Goal: Task Accomplishment & Management: Manage account settings

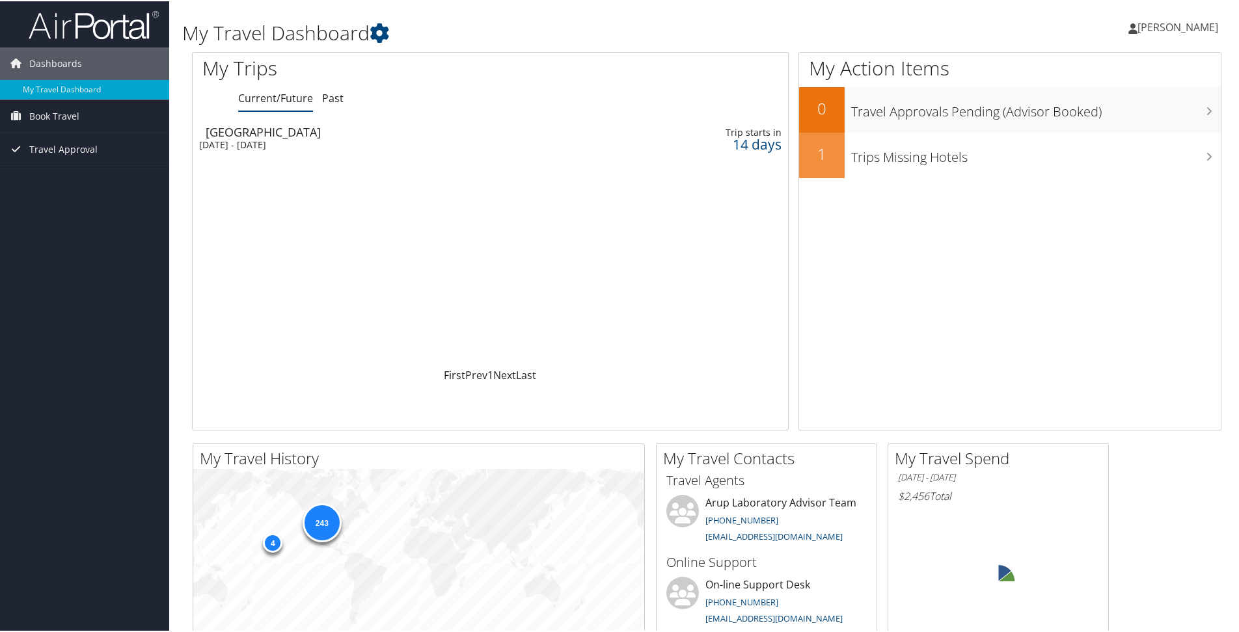
click at [1194, 20] on span "[PERSON_NAME]" at bounding box center [1177, 26] width 81 height 14
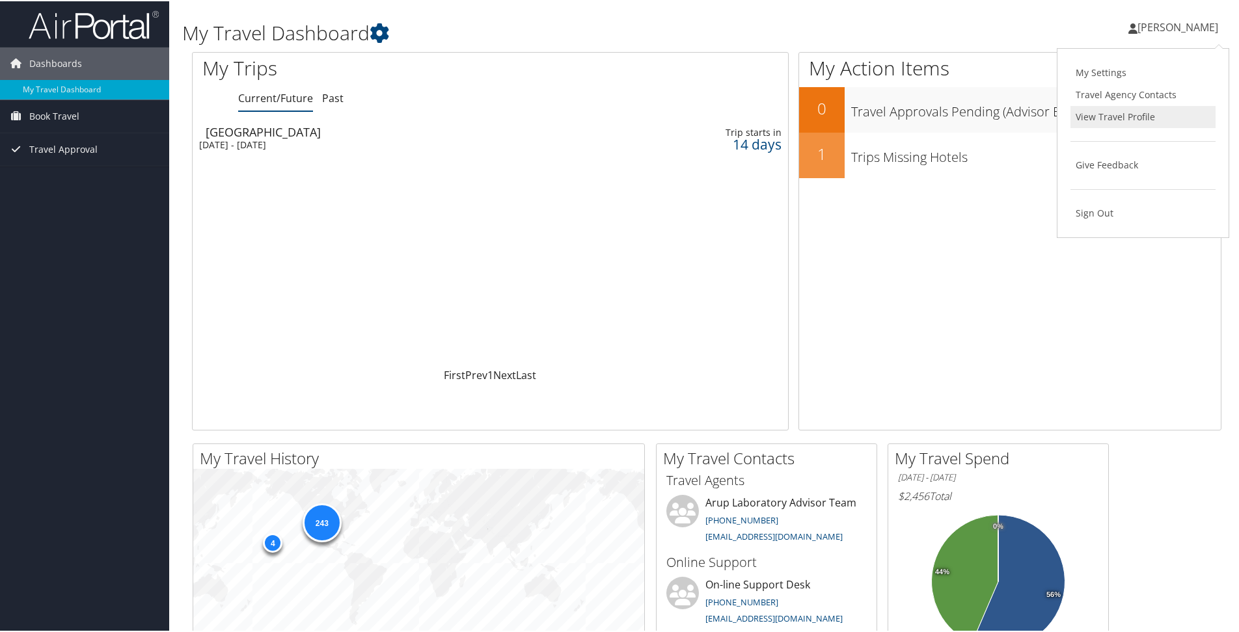
click at [1099, 118] on link "View Travel Profile" at bounding box center [1142, 116] width 145 height 22
